Goal: Information Seeking & Learning: Learn about a topic

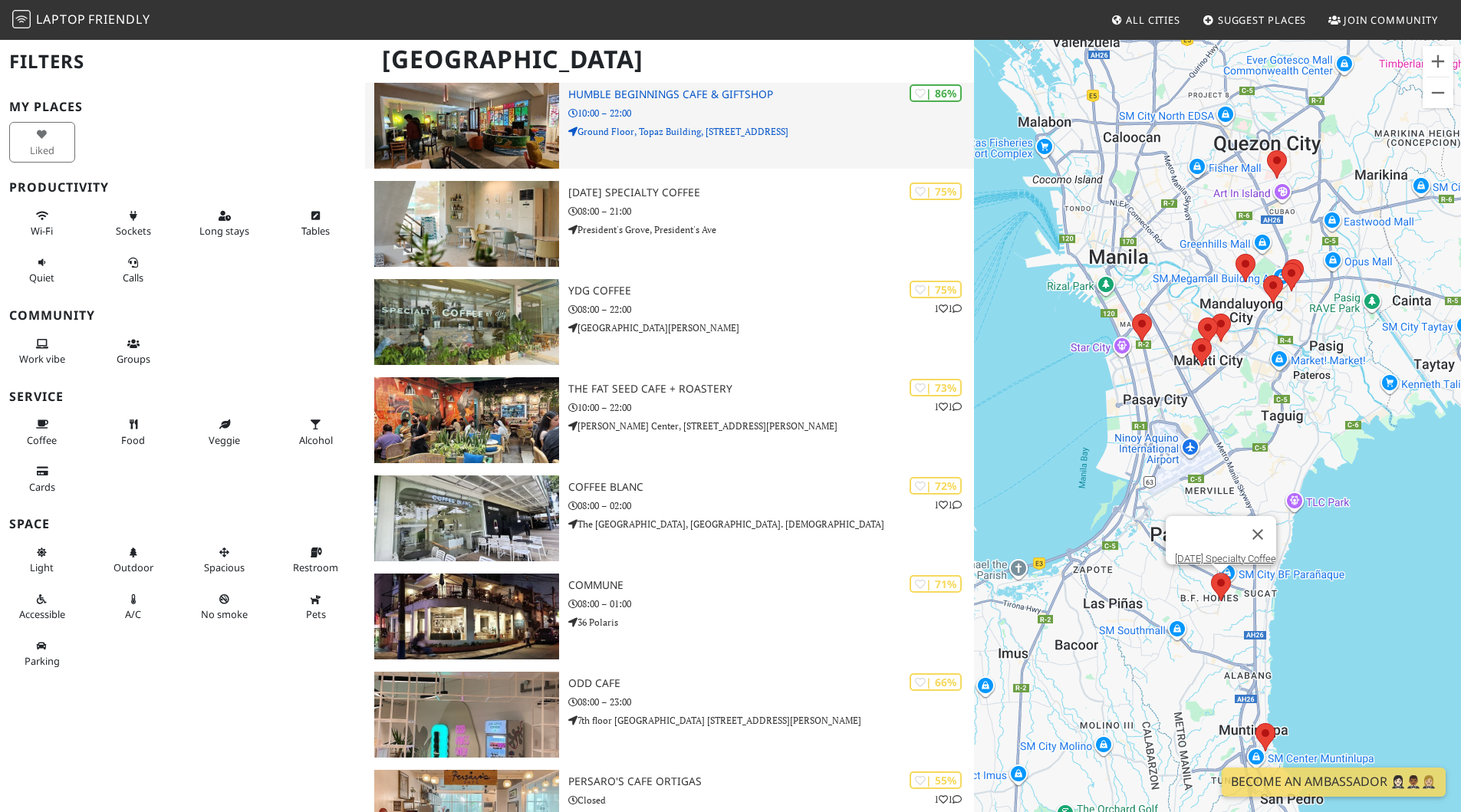
scroll to position [223, 0]
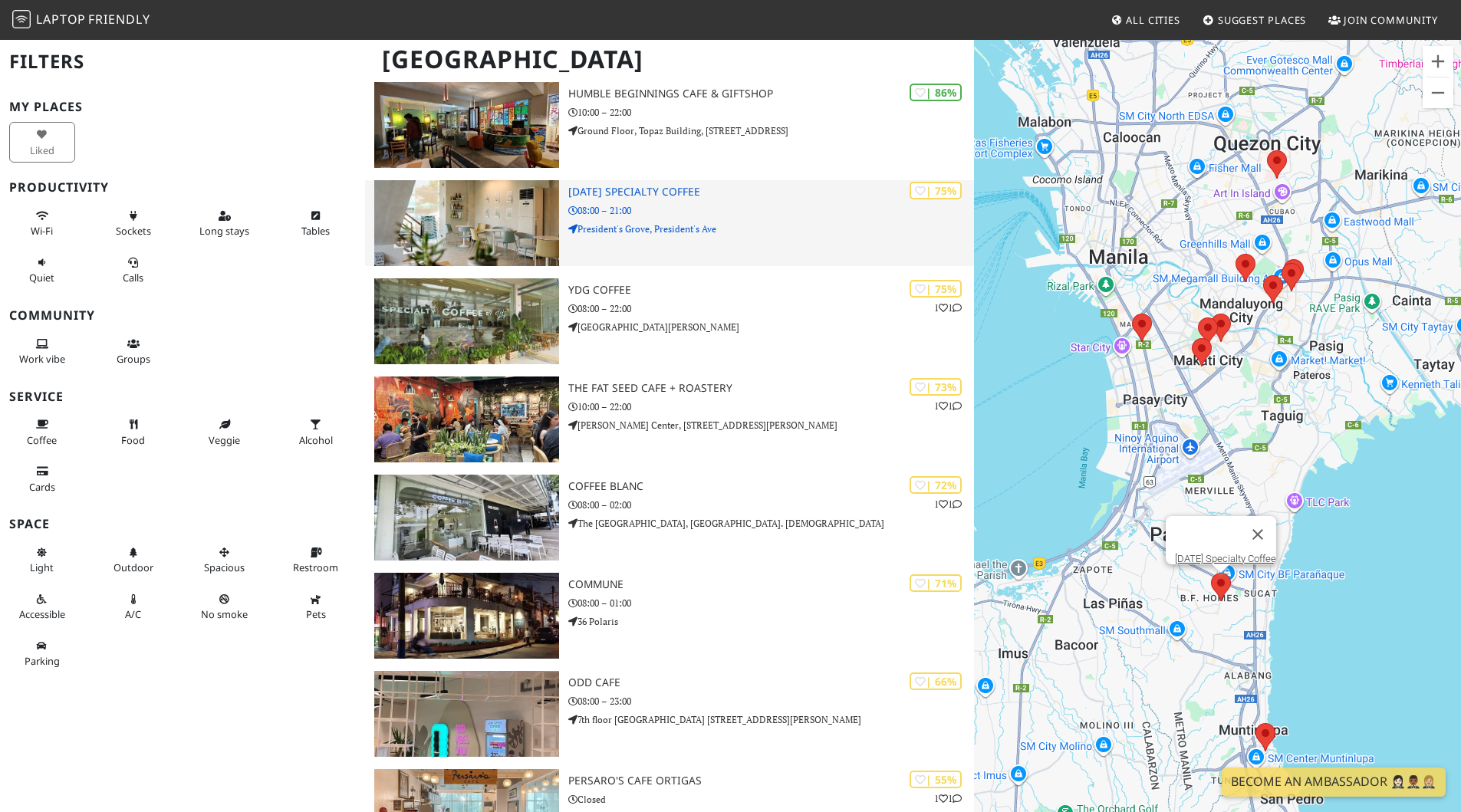
click at [730, 220] on div "| 75% Dahan Specialty Coffee 08:00 – 21:00 President's Grove, President's Ave" at bounding box center [771, 223] width 406 height 86
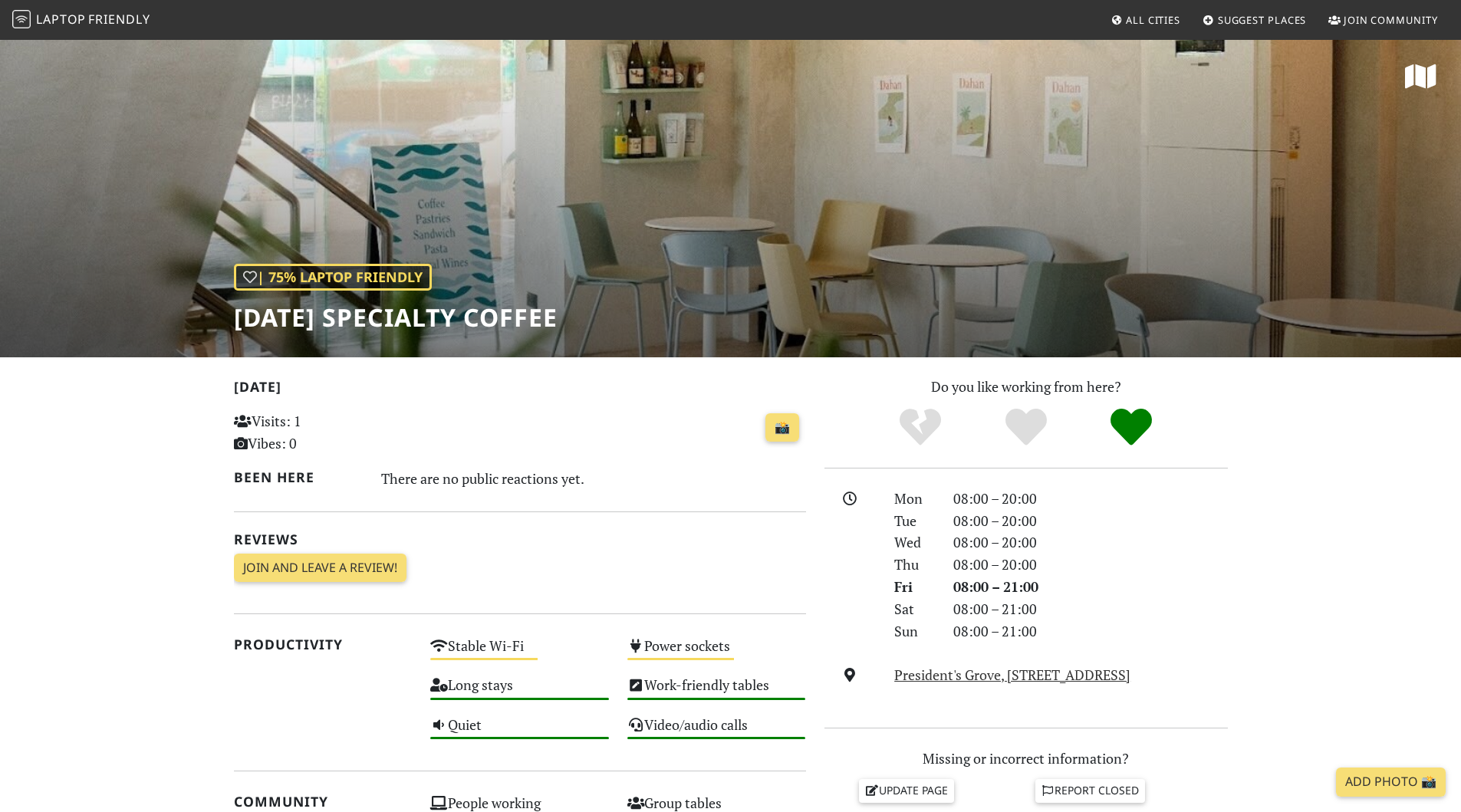
drag, startPoint x: 0, startPoint y: 0, endPoint x: 592, endPoint y: 433, distance: 733.5
click at [592, 433] on div "📸" at bounding box center [618, 427] width 376 height 41
click at [482, 303] on h1 "Dahan Specialty Coffee" at bounding box center [396, 317] width 324 height 29
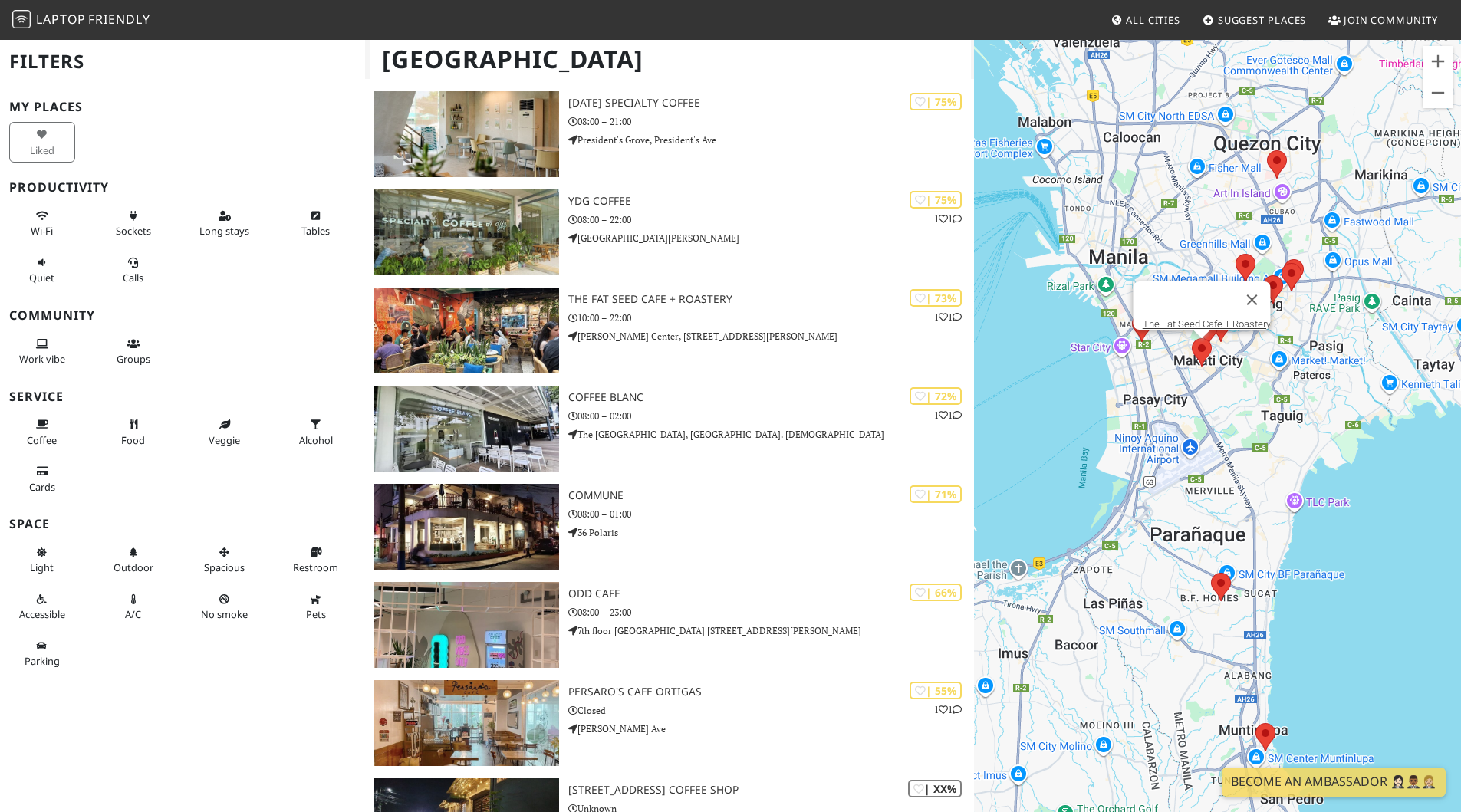
scroll to position [311, 0]
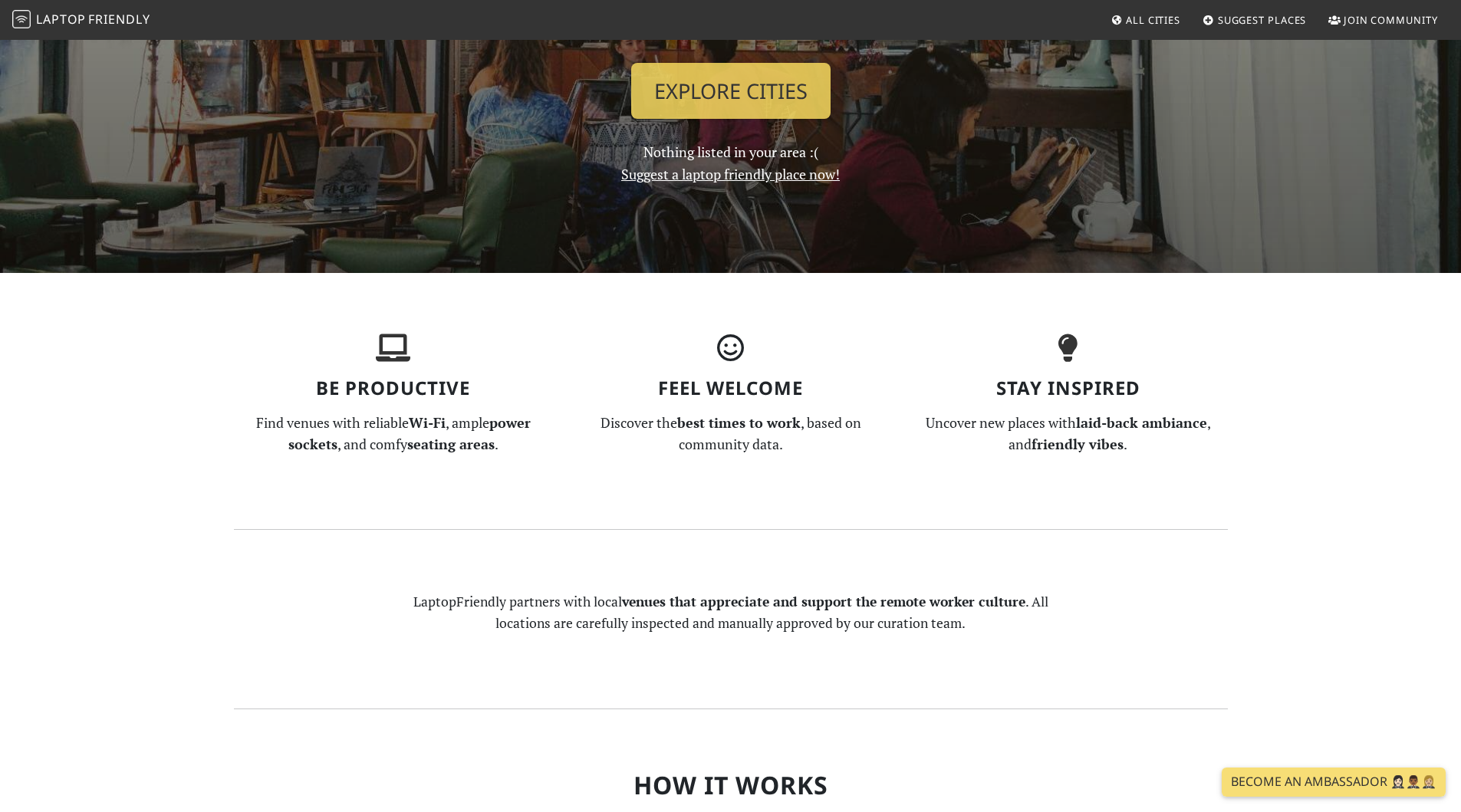
scroll to position [292, 0]
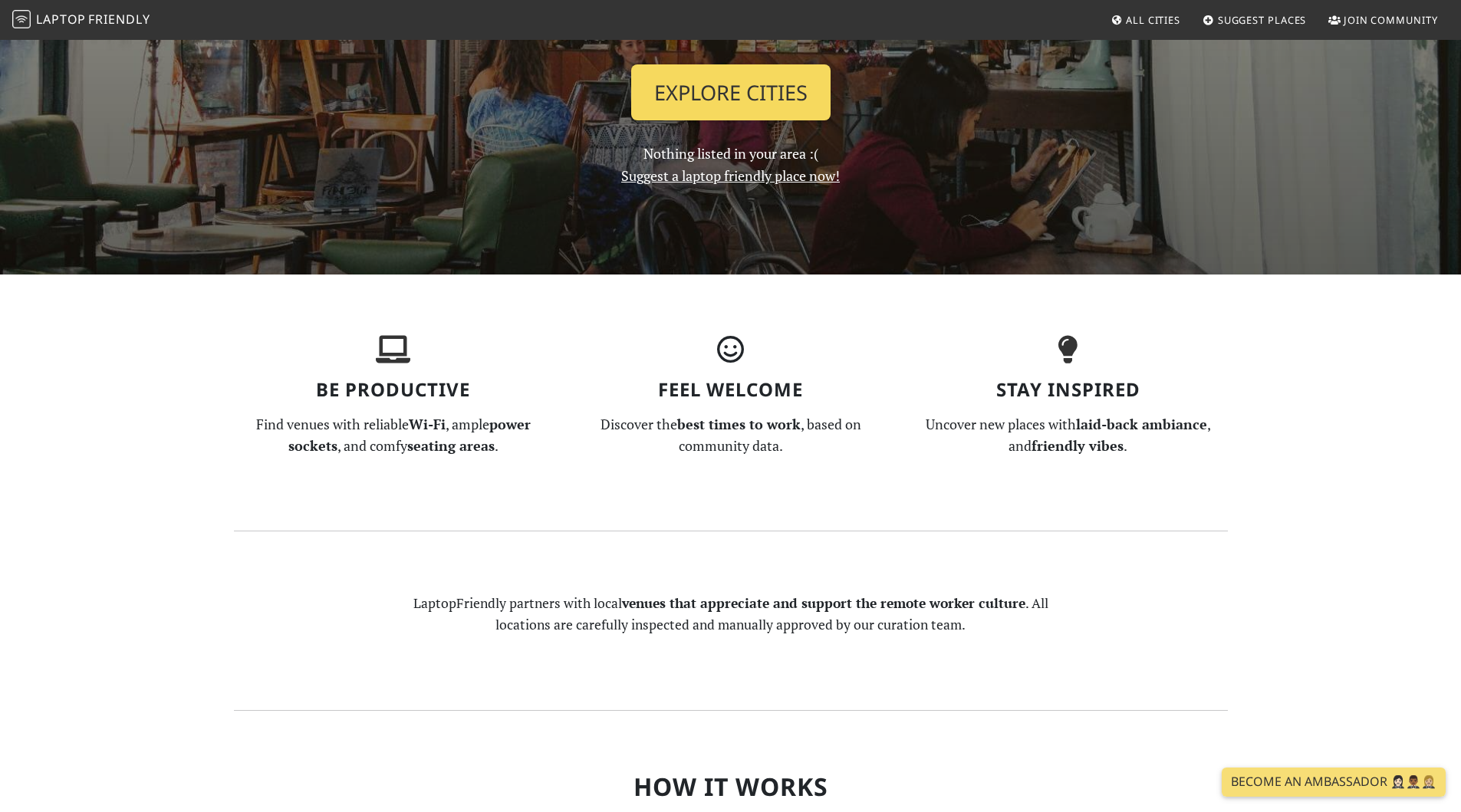
click at [768, 87] on link "Explore Cities" at bounding box center [731, 93] width 199 height 57
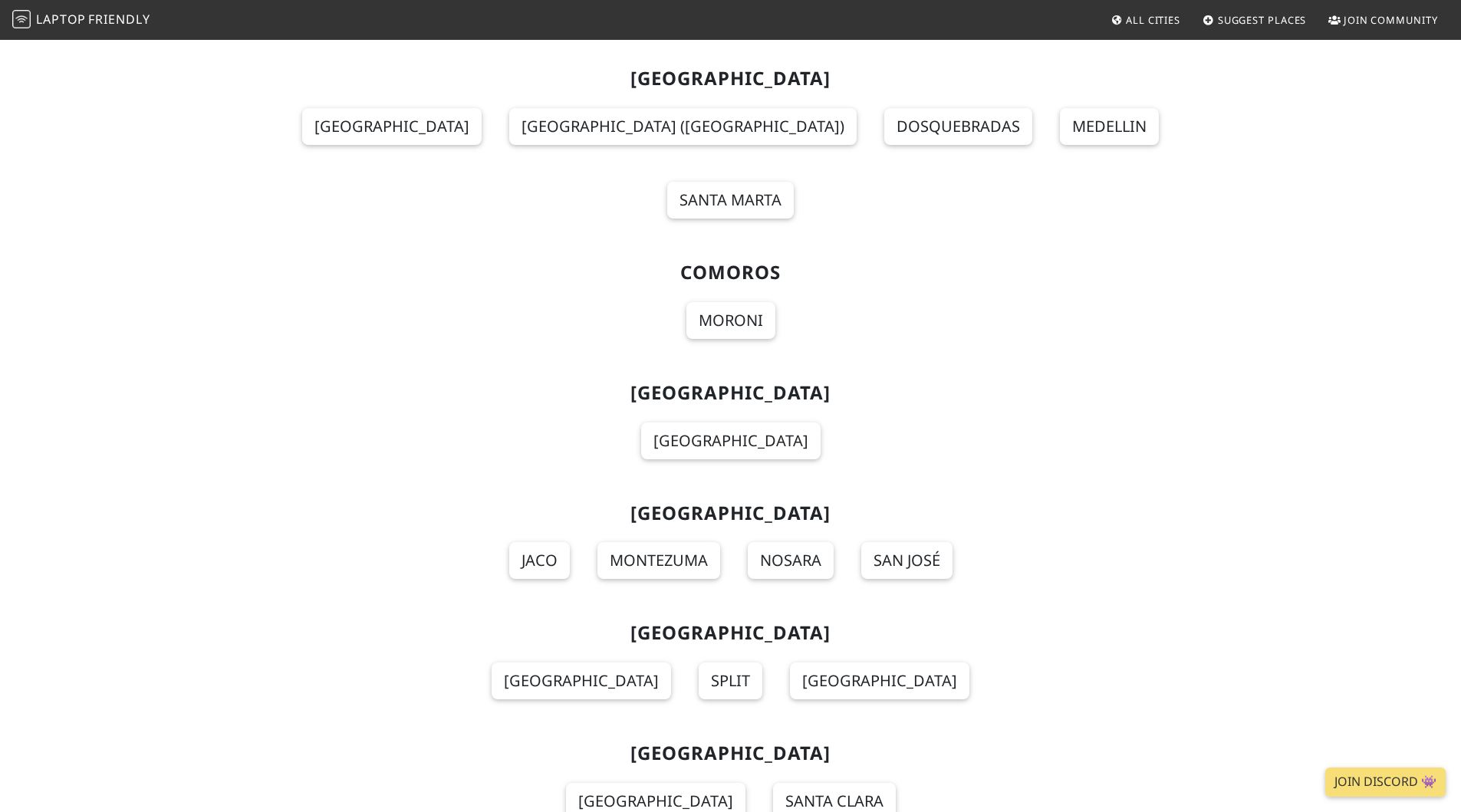
scroll to position [11422, 0]
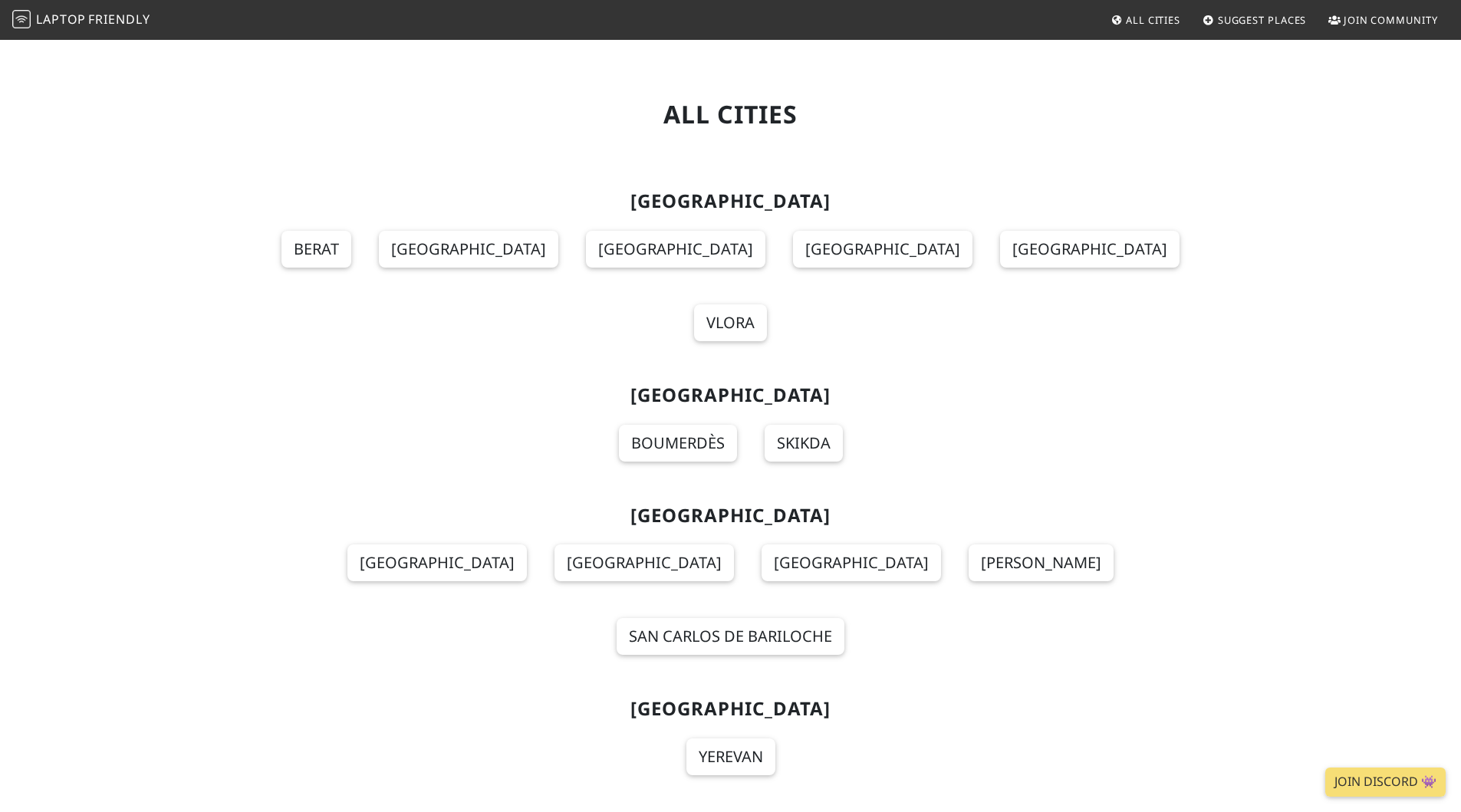
click at [1210, 257] on section "Albania Berat Durrës Korçë Shkodër Tirana Vlora" at bounding box center [731, 275] width 994 height 194
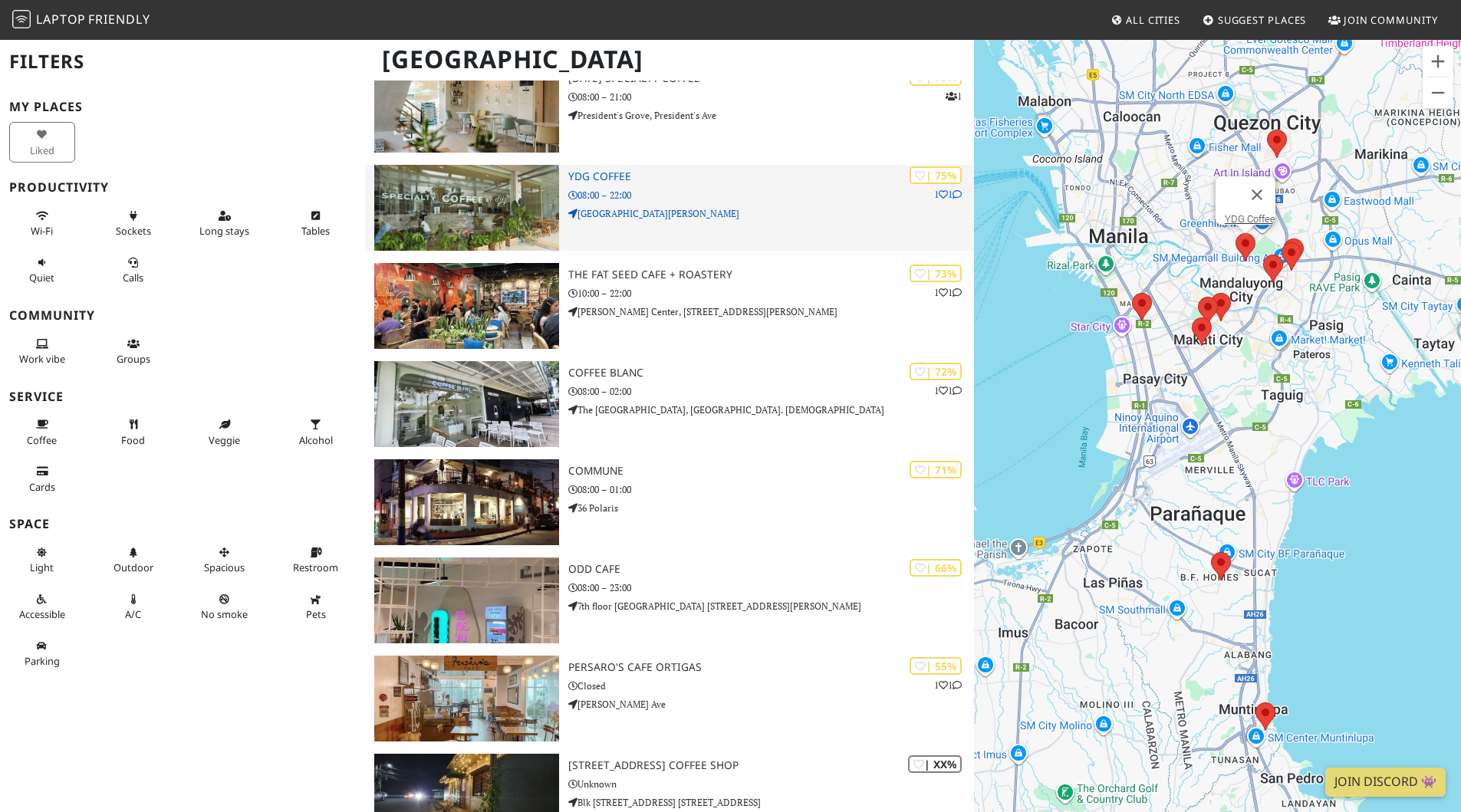
scroll to position [337, 0]
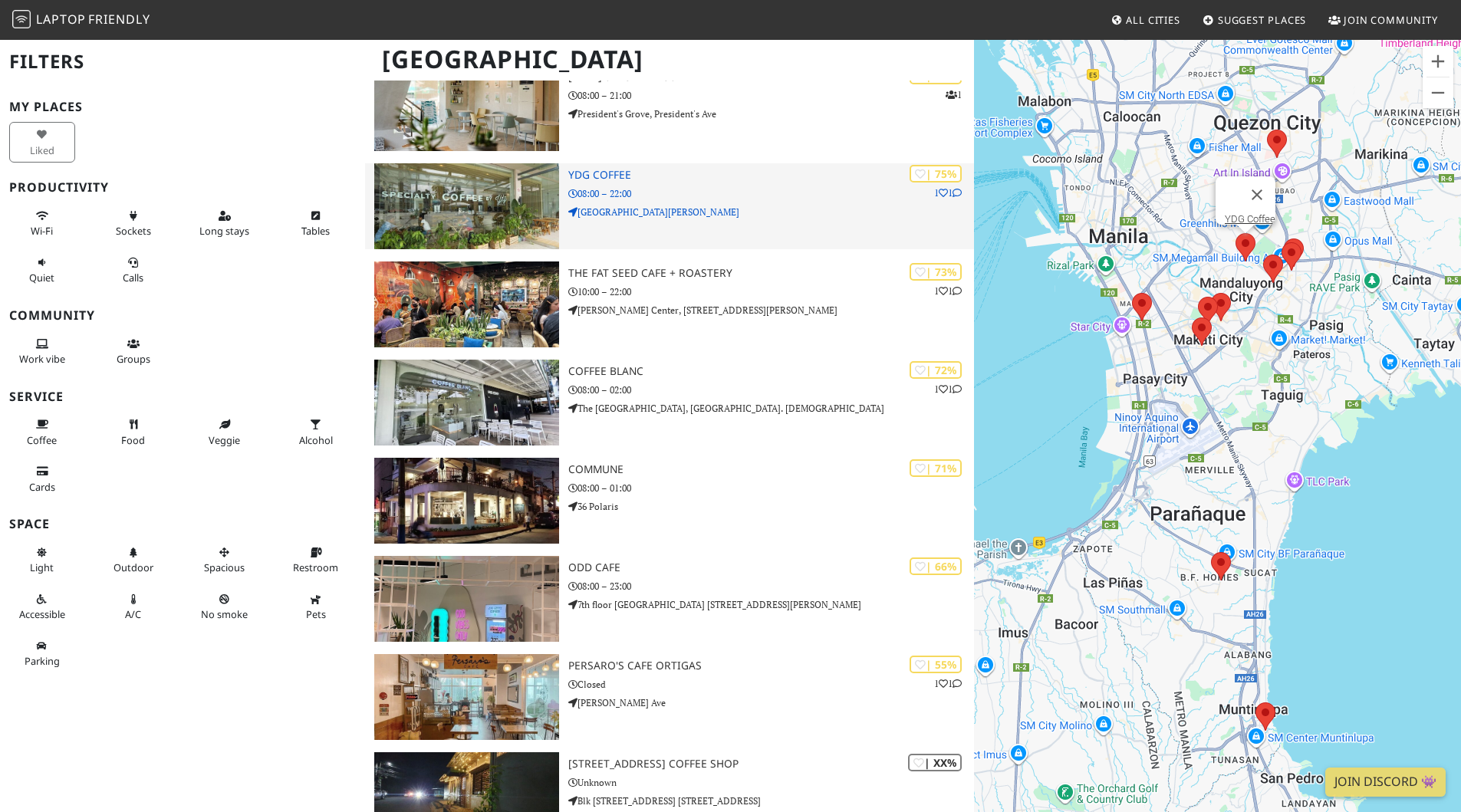
click at [614, 181] on h3 "YDG Coffee" at bounding box center [771, 175] width 406 height 13
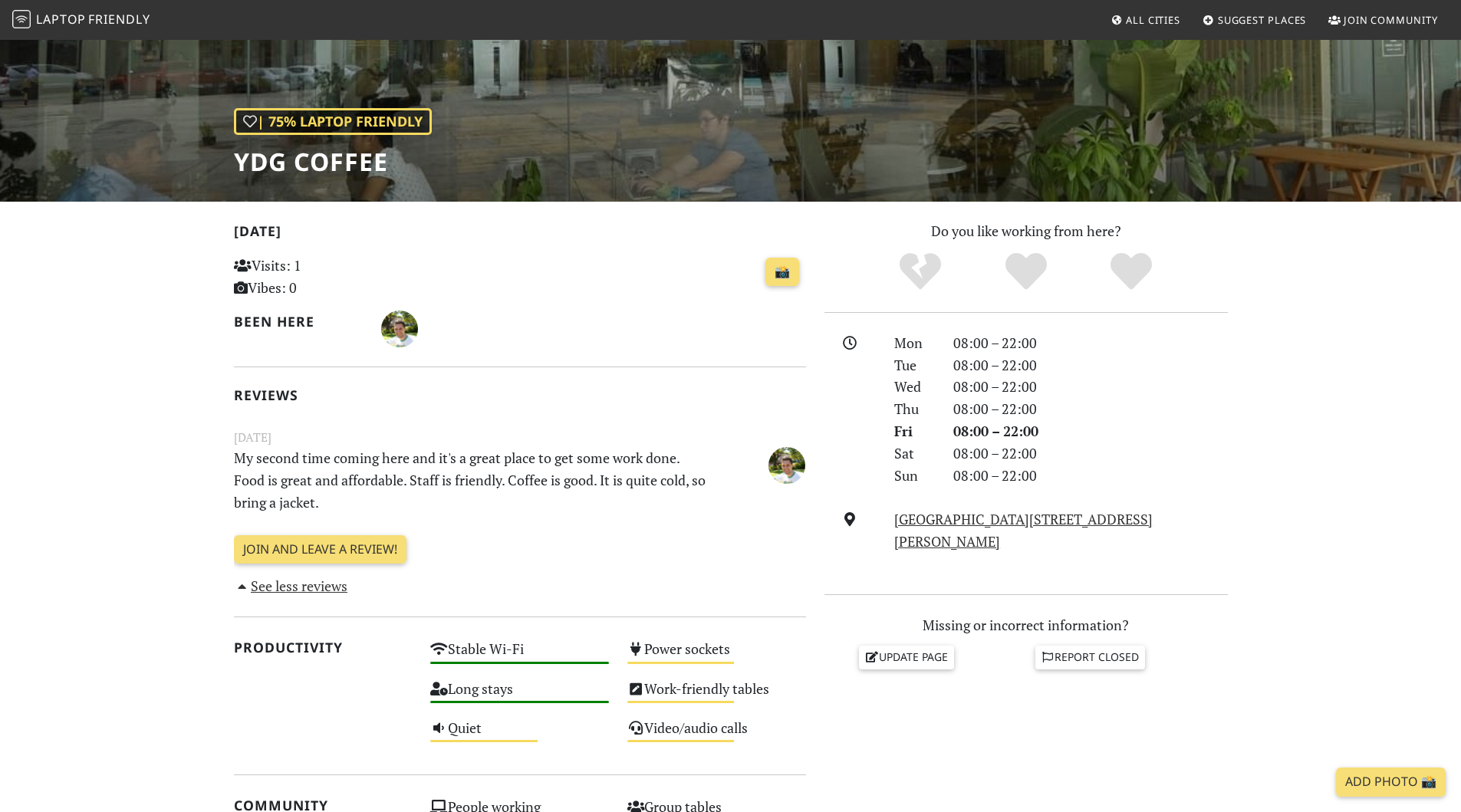
scroll to position [53, 0]
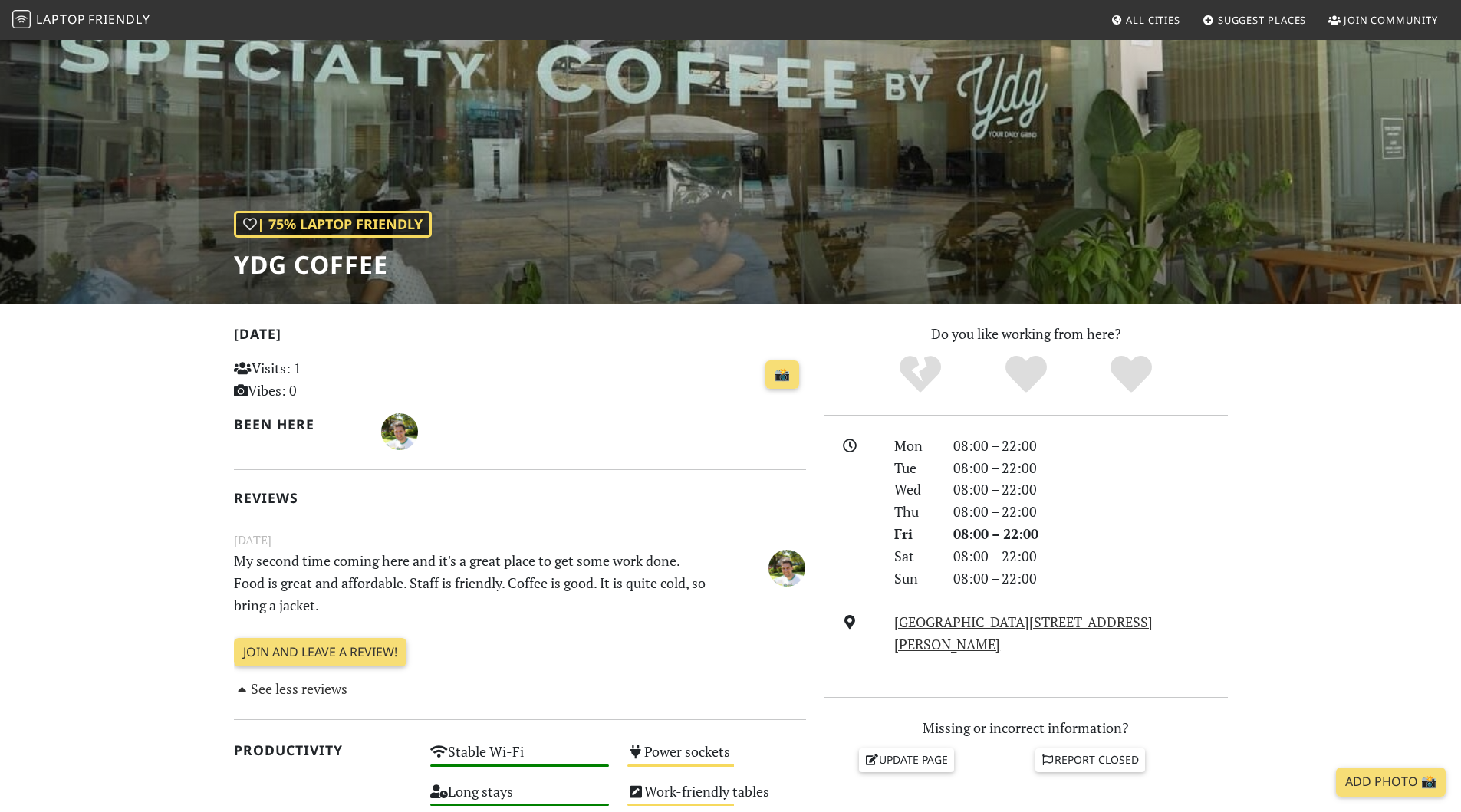
click at [570, 152] on div "| 75% Laptop Friendly YDG Coffee" at bounding box center [730, 144] width 1461 height 319
click at [355, 258] on h1 "YDG Coffee" at bounding box center [333, 264] width 198 height 29
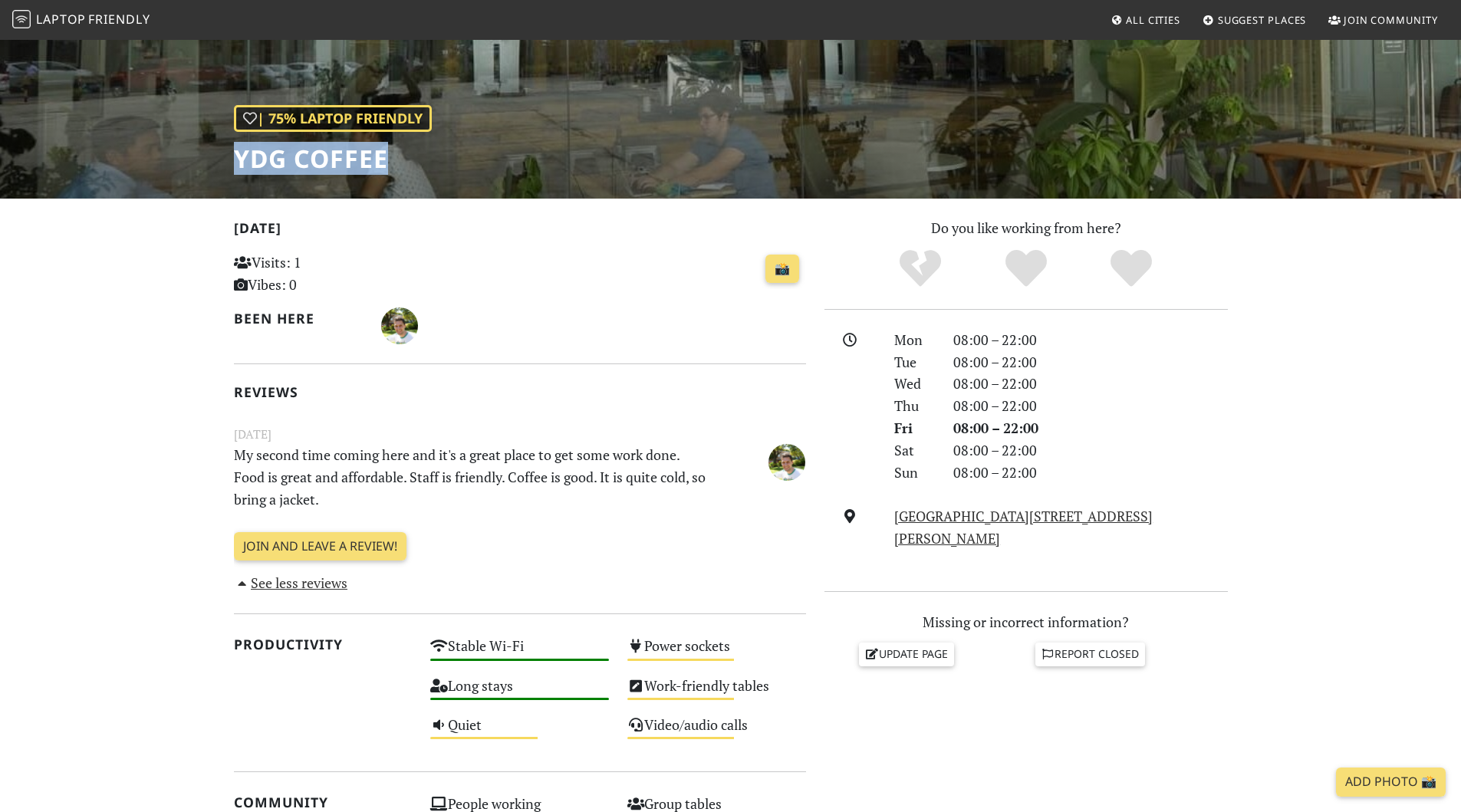
scroll to position [160, 0]
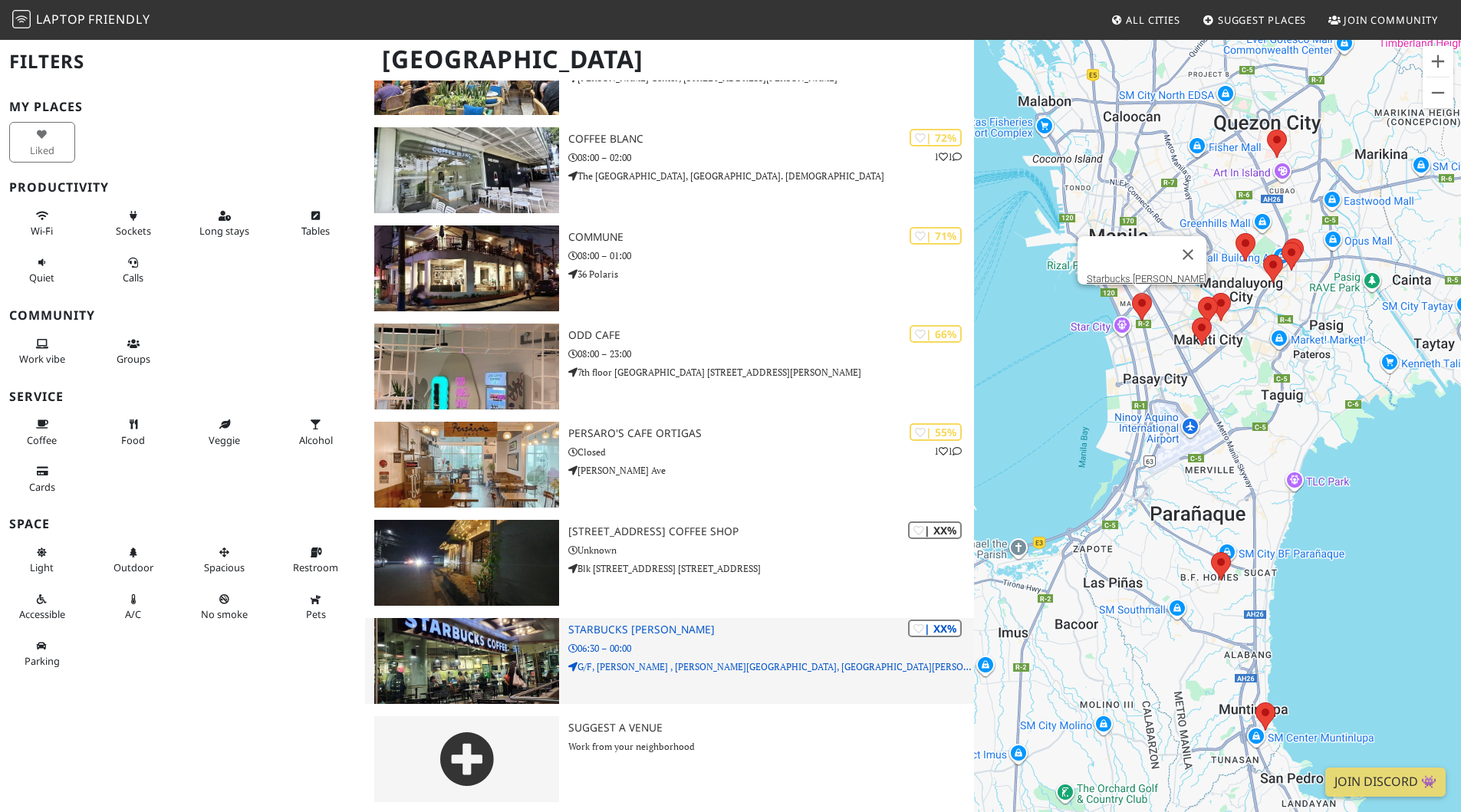
scroll to position [572, 0]
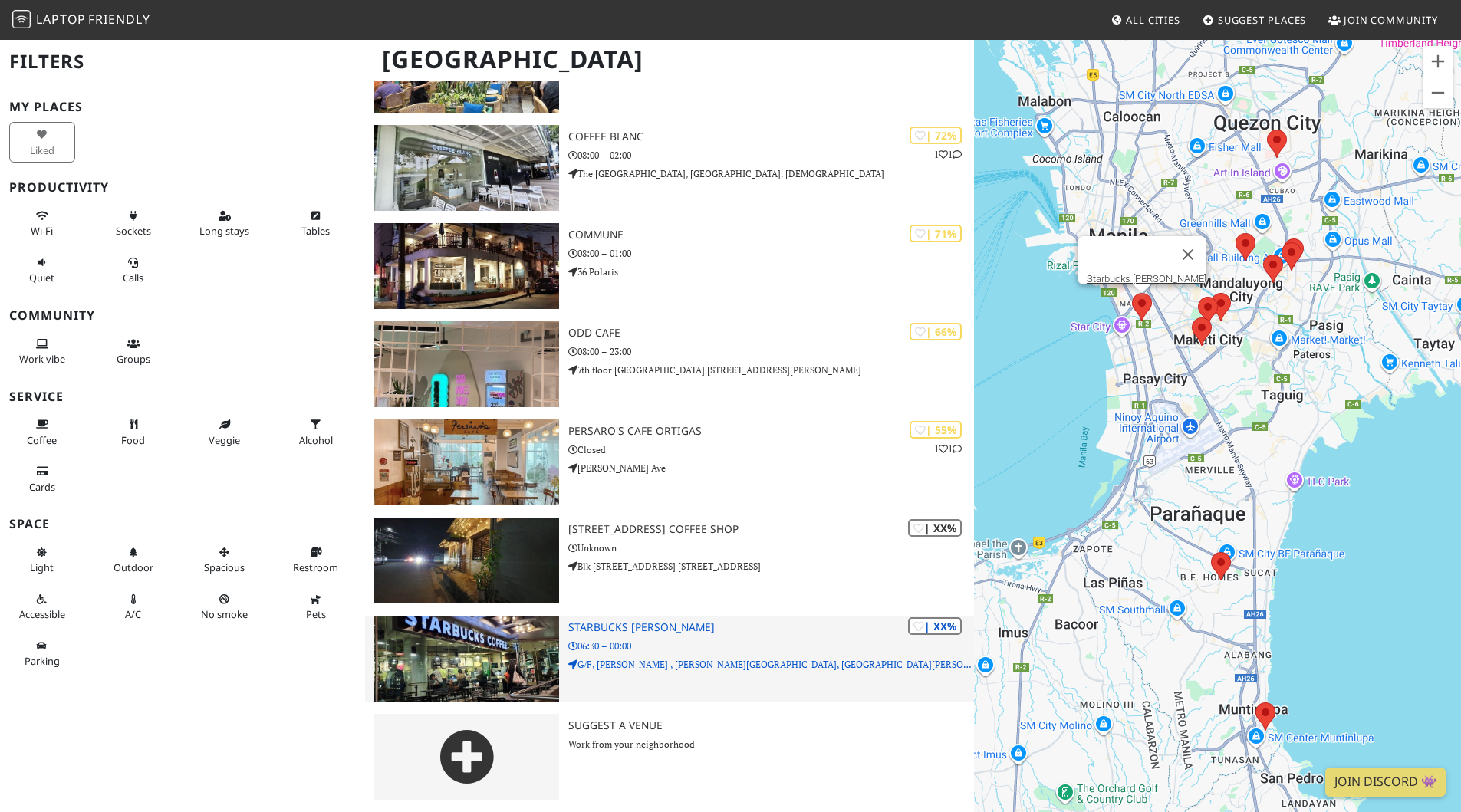
click at [676, 639] on p "06:30 – 00:00" at bounding box center [771, 646] width 406 height 15
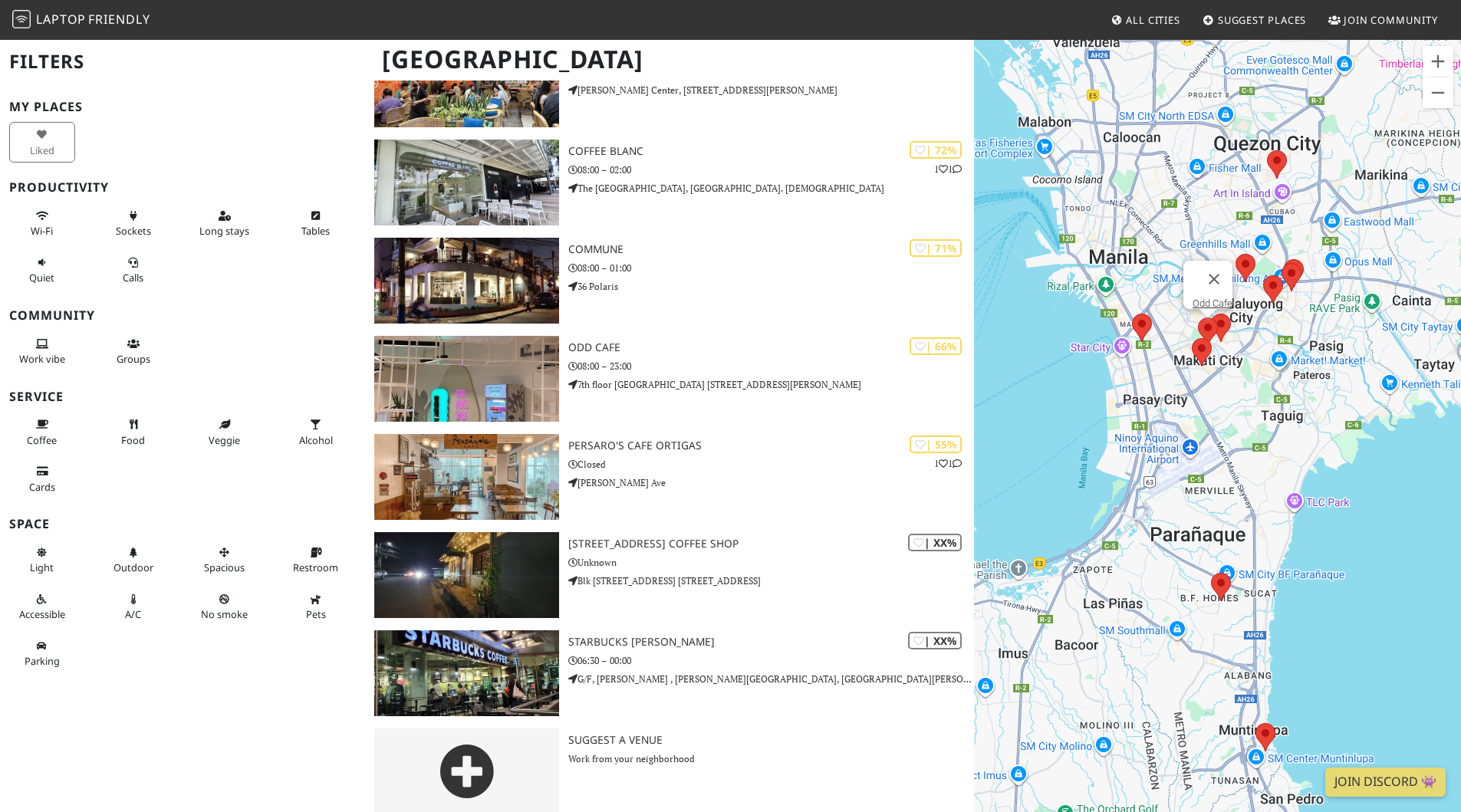
scroll to position [553, 0]
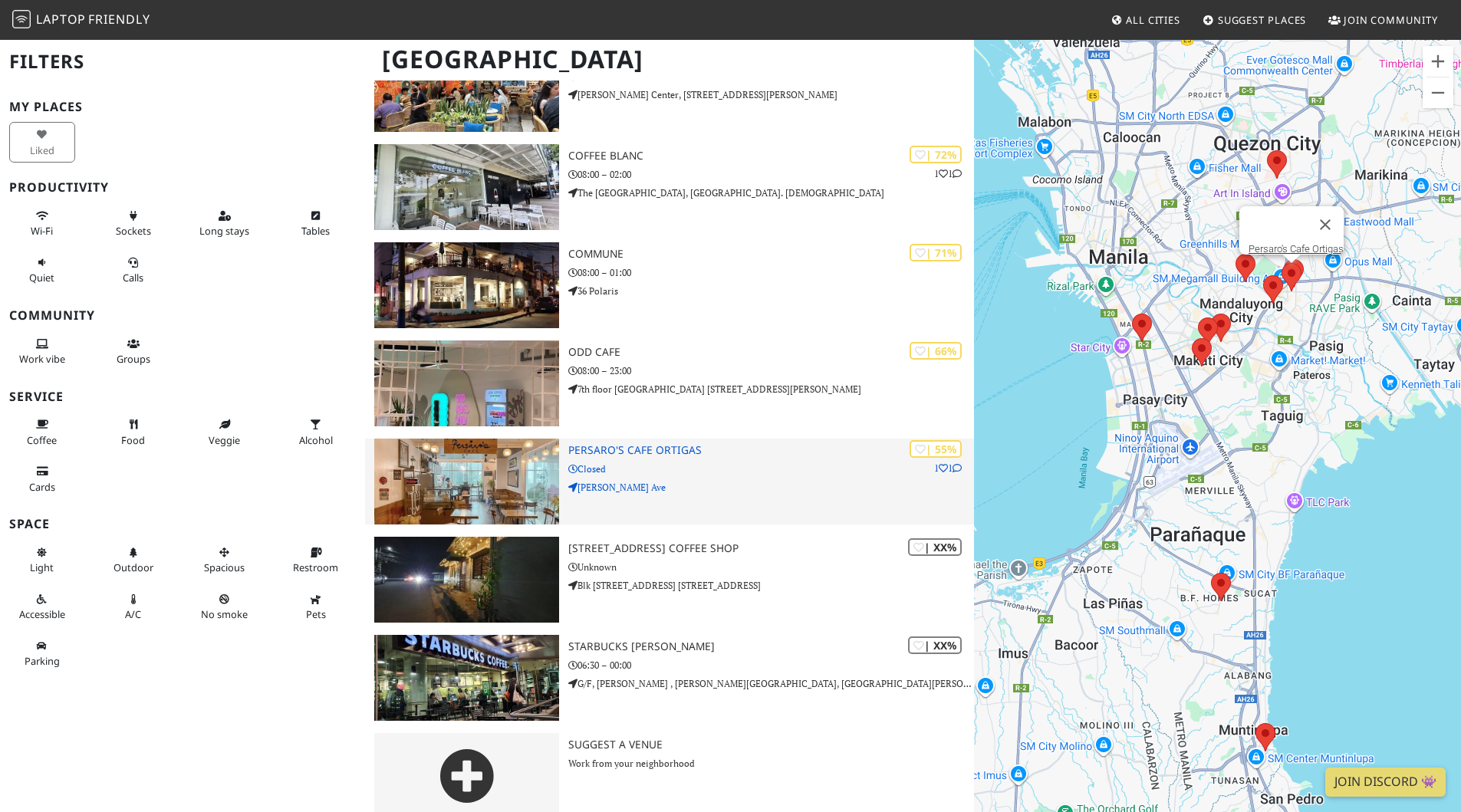
click at [511, 507] on img at bounding box center [467, 481] width 185 height 86
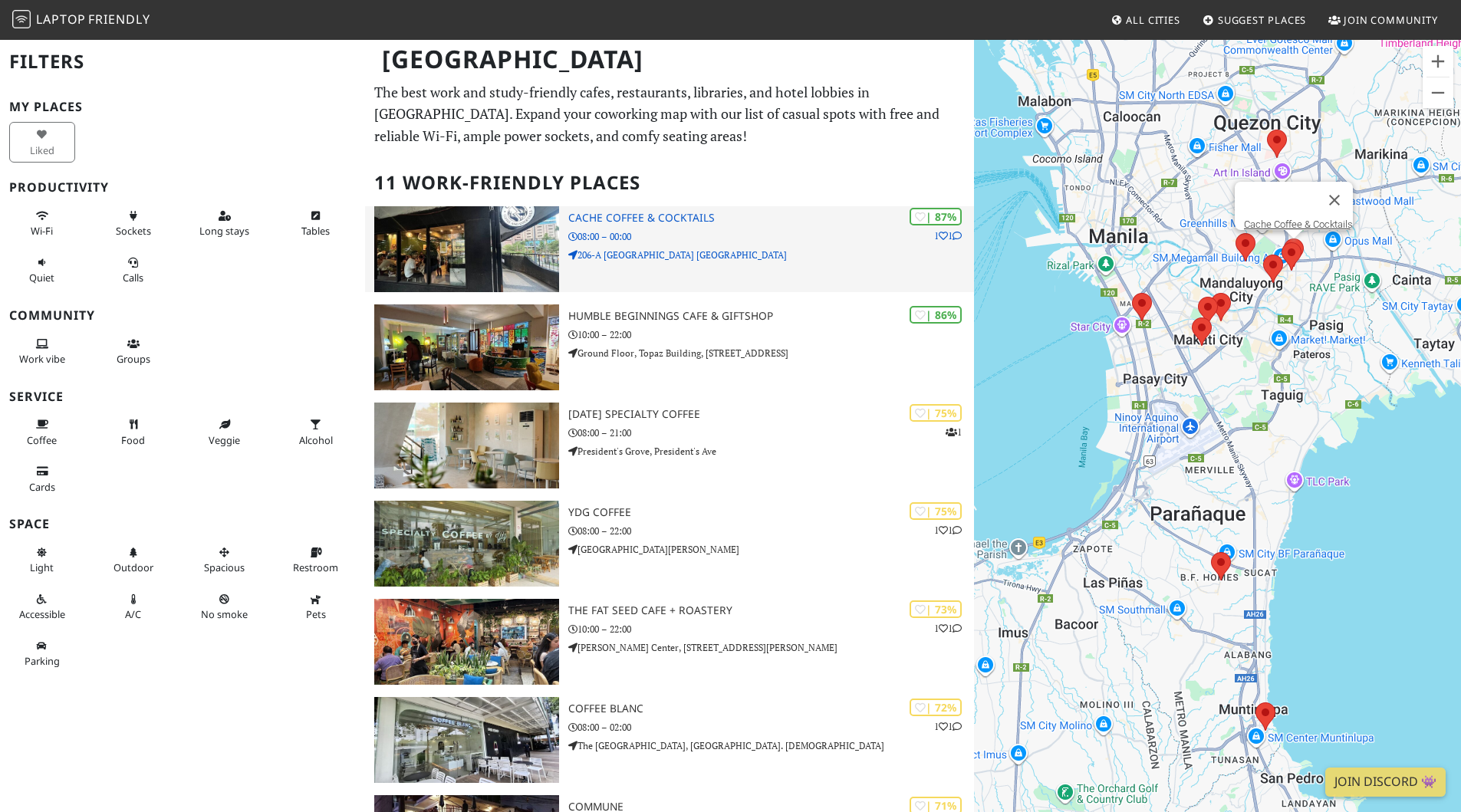
click at [651, 218] on h3 "Cache Coffee & Cocktails" at bounding box center [771, 217] width 406 height 13
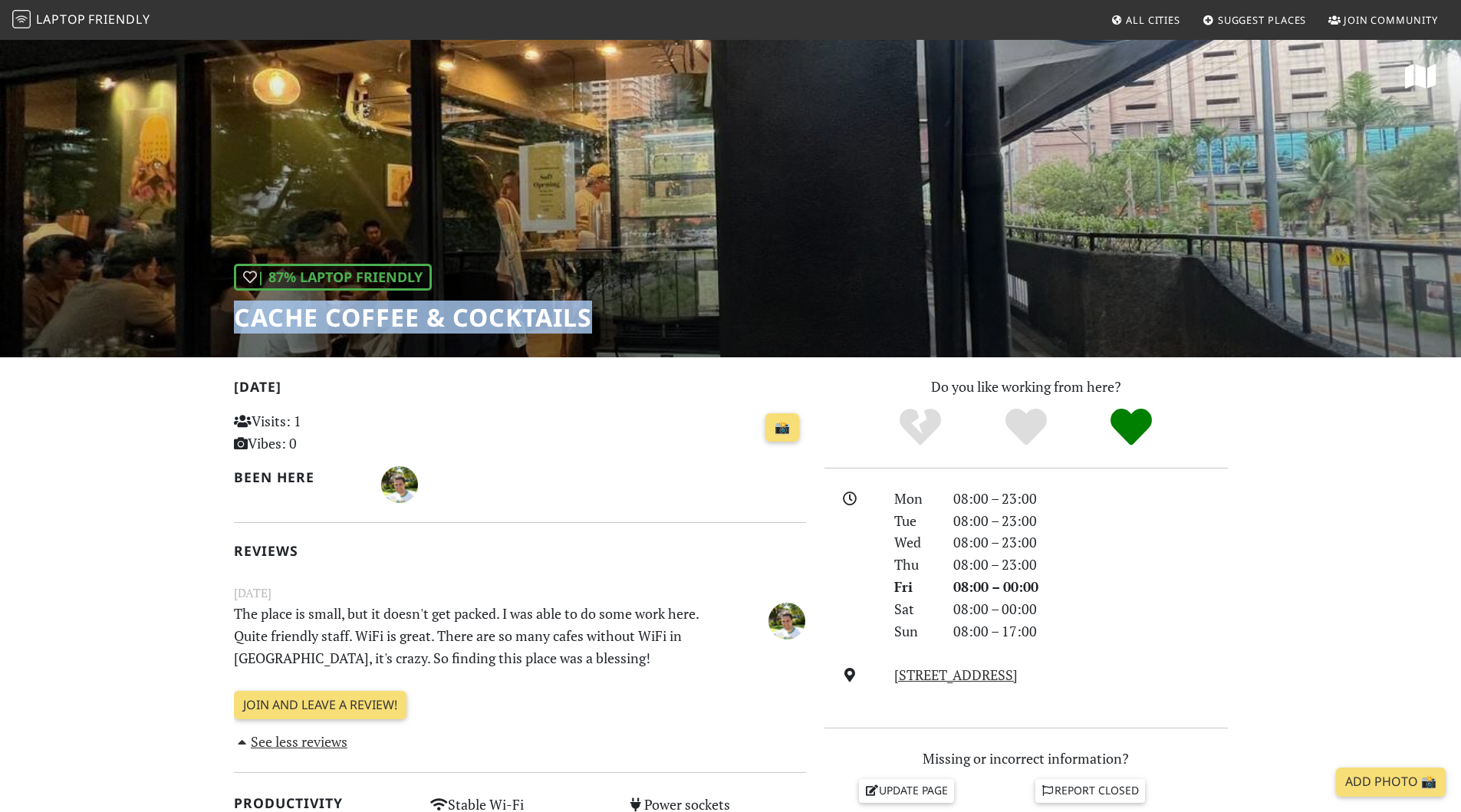
copy div "Cache Coffee & Cocktails"
drag, startPoint x: 732, startPoint y: 217, endPoint x: 597, endPoint y: 302, distance: 159.5
click at [597, 302] on div "| 87% Laptop Friendly Cache Coffee & Cocktails" at bounding box center [730, 197] width 1461 height 319
